Goal: Task Accomplishment & Management: Manage account settings

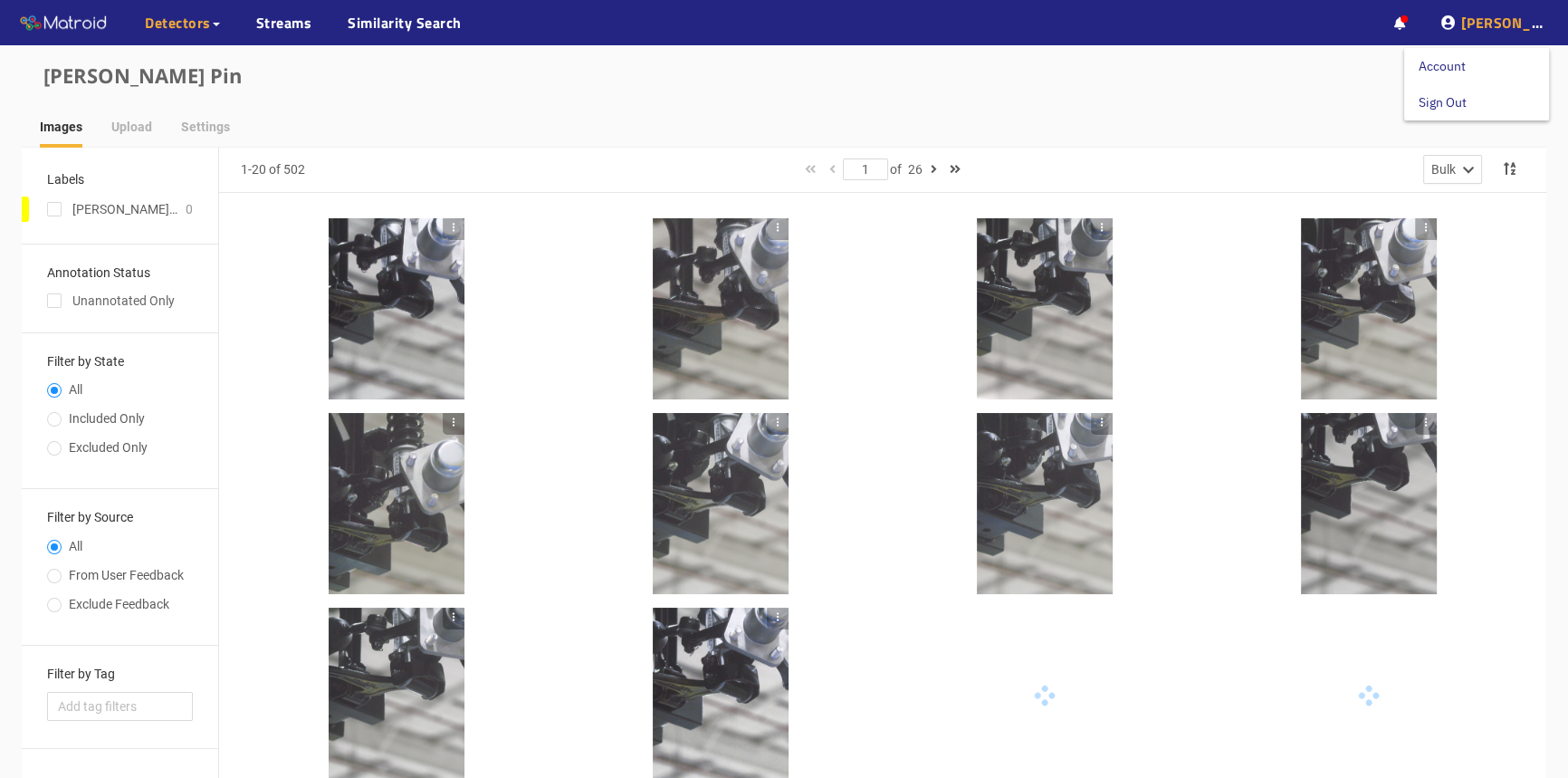
click at [1522, 30] on span "[PERSON_NAME]" at bounding box center [1520, 22] width 119 height 22
